Goal: Task Accomplishment & Management: Complete application form

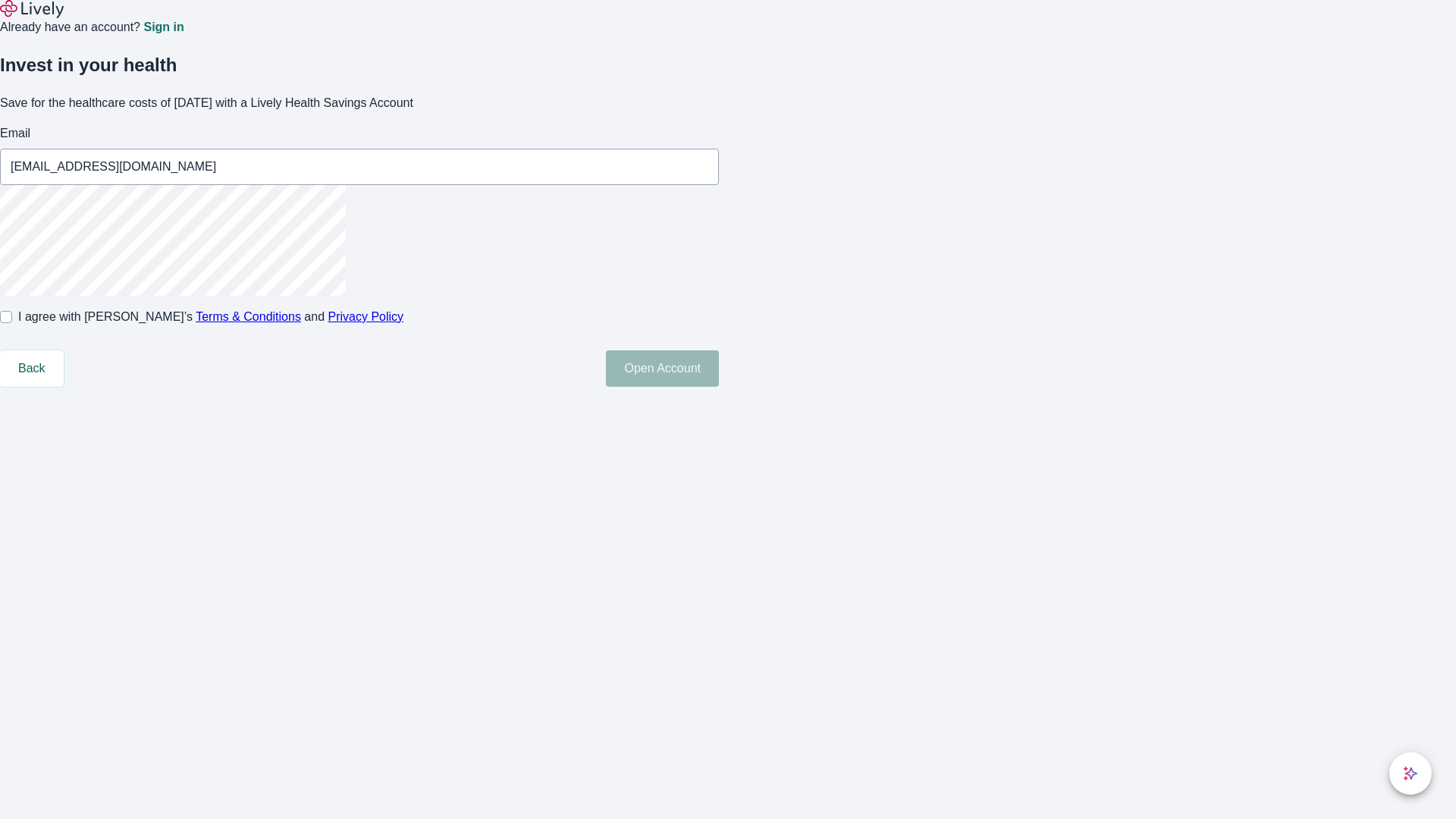
click at [12, 323] on input "I agree with Lively’s Terms & Conditions and Privacy Policy" at bounding box center [5, 316] width 12 height 12
checkbox input "true"
click at [719, 387] on button "Open Account" at bounding box center [663, 369] width 113 height 36
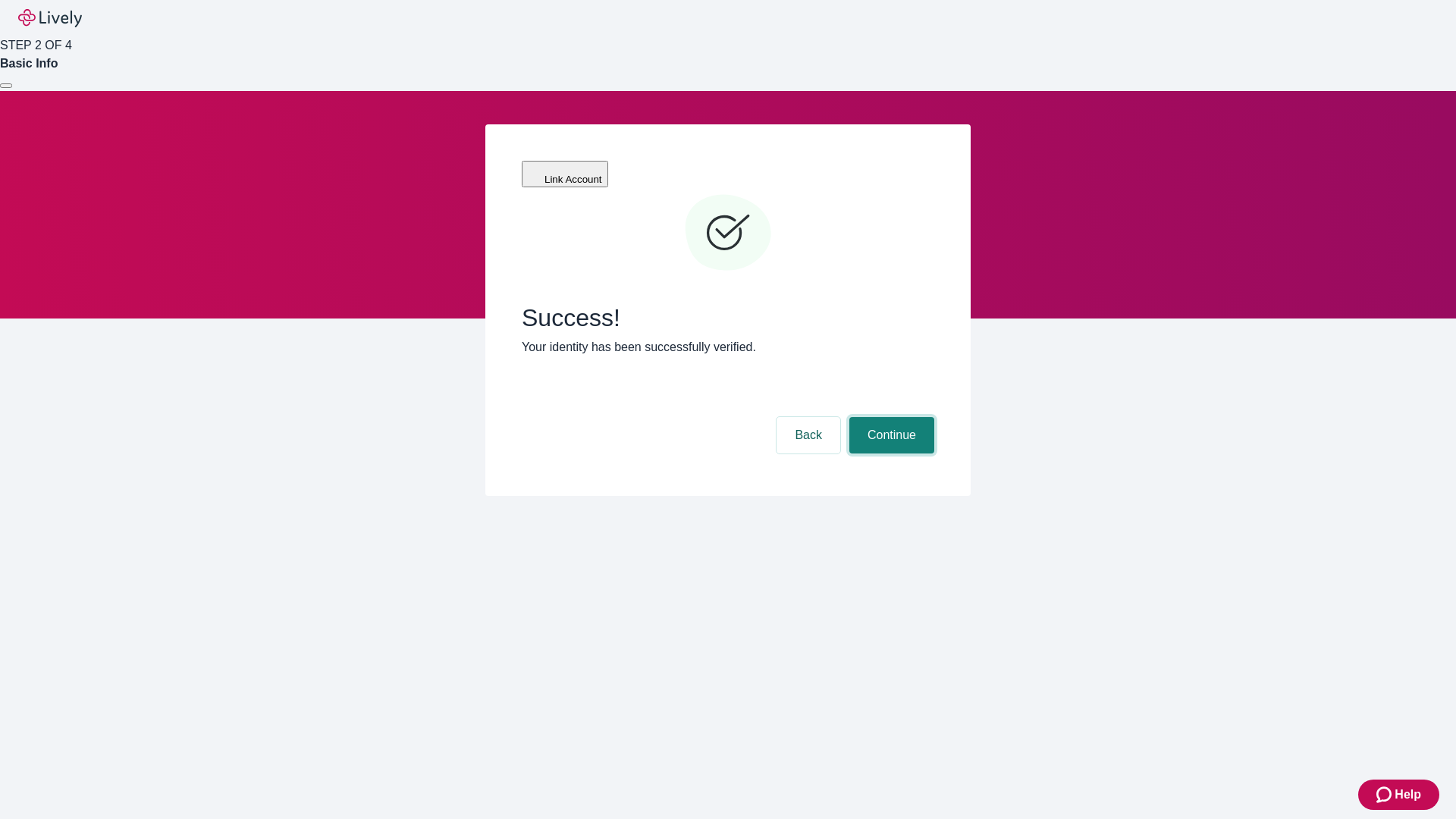
click at [890, 417] on button "Continue" at bounding box center [892, 435] width 85 height 36
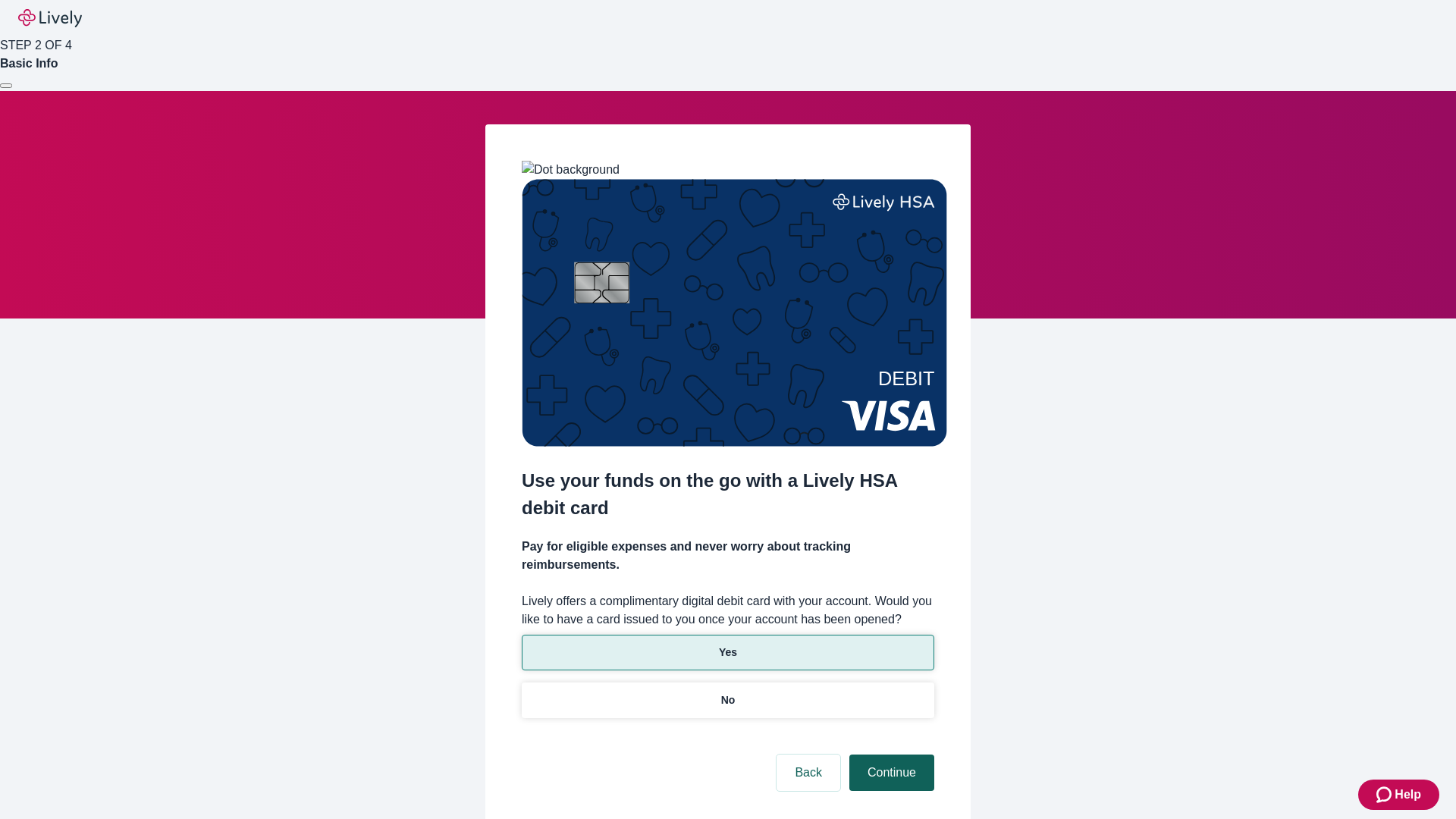
click at [727, 693] on p "No" at bounding box center [729, 701] width 15 height 16
click at [890, 754] on button "Continue" at bounding box center [892, 773] width 85 height 36
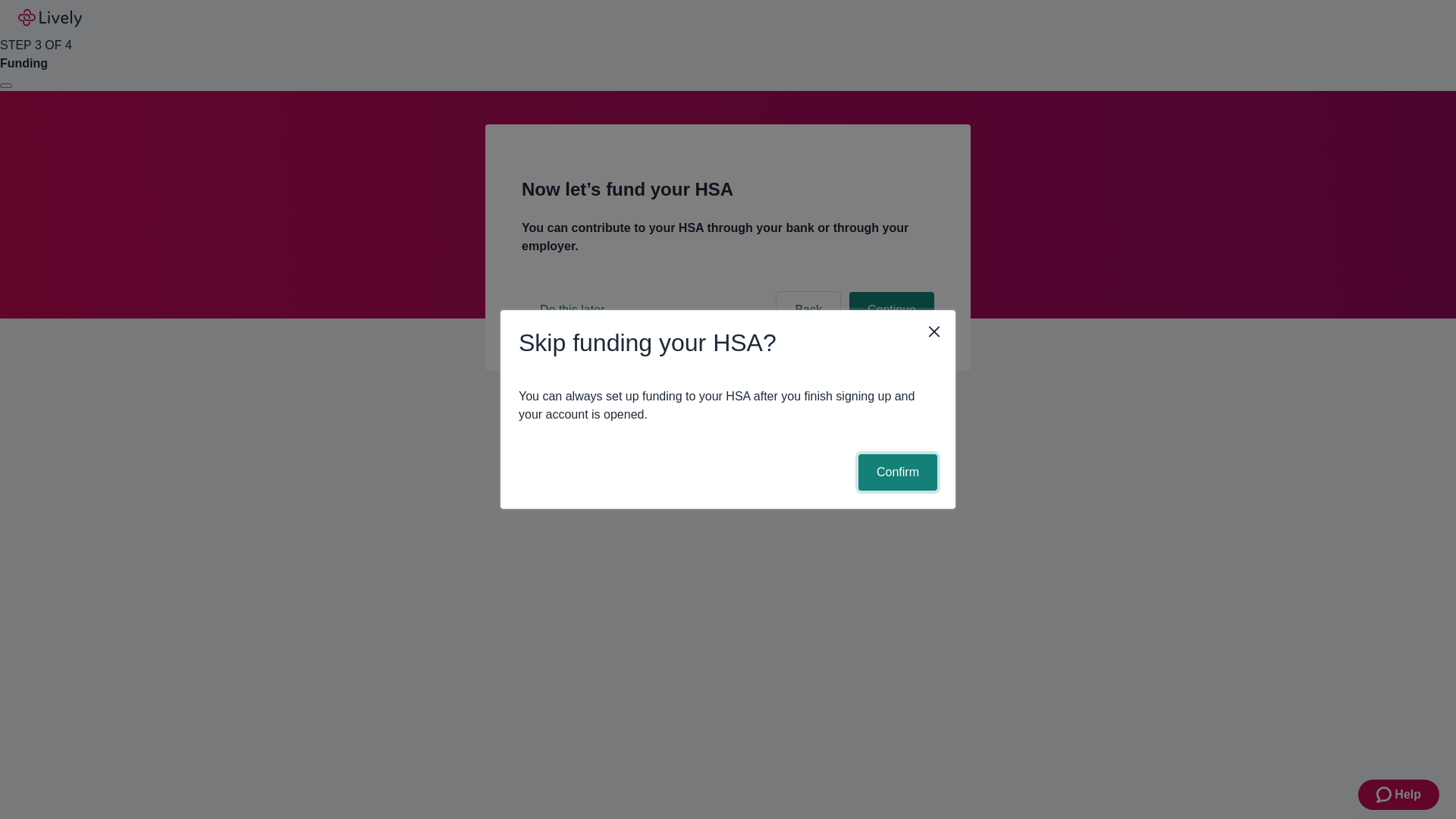
click at [895, 473] on button "Confirm" at bounding box center [898, 473] width 79 height 36
